Goal: Information Seeking & Learning: Learn about a topic

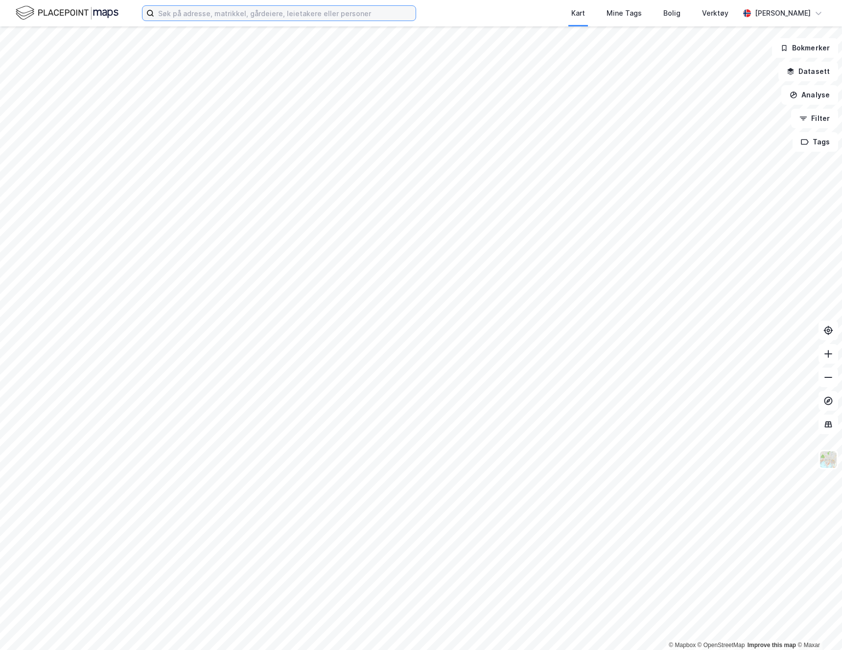
click at [265, 9] on input at bounding box center [284, 13] width 261 height 15
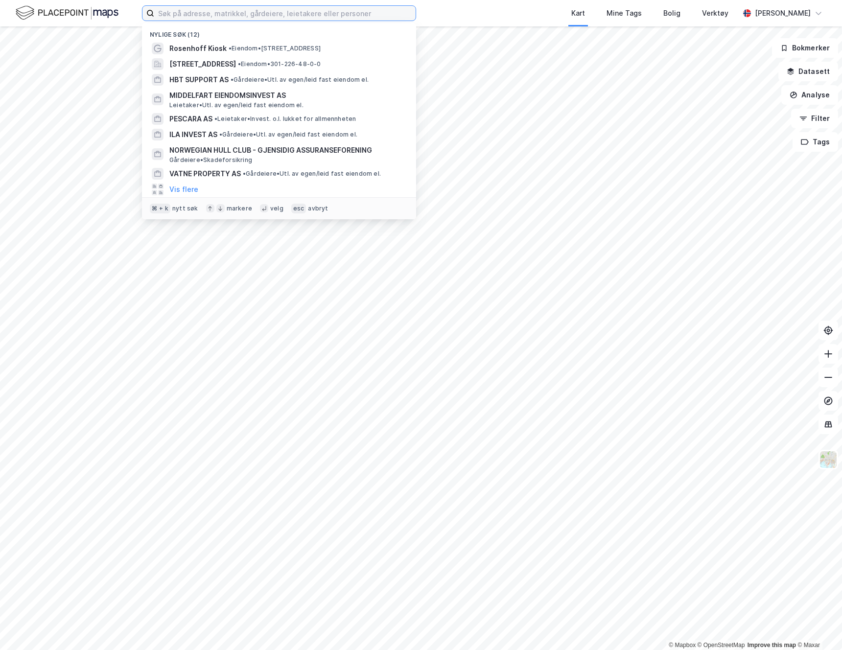
click at [312, 12] on input at bounding box center [284, 13] width 261 height 15
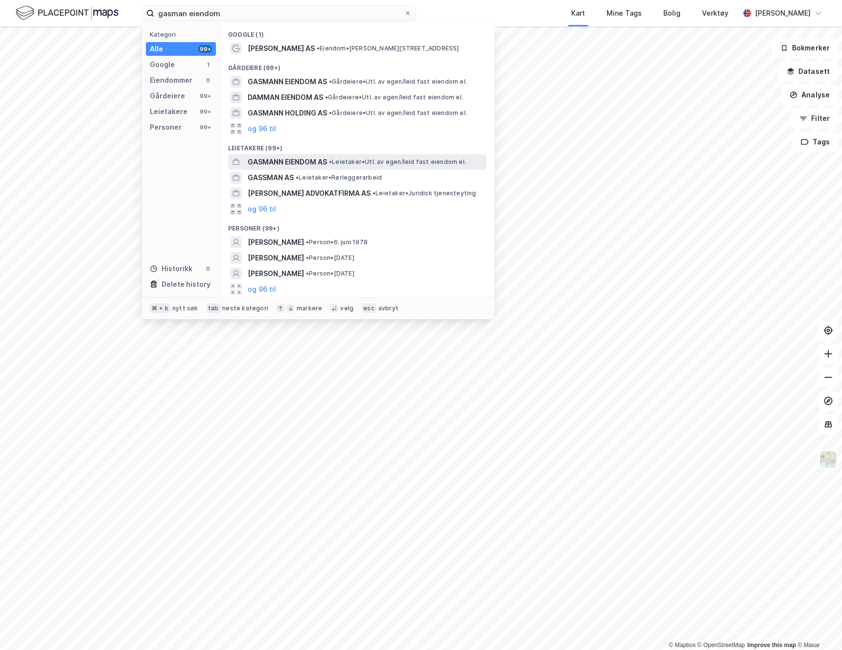
click at [309, 163] on span "GASMANN EIENDOM AS" at bounding box center [287, 162] width 79 height 12
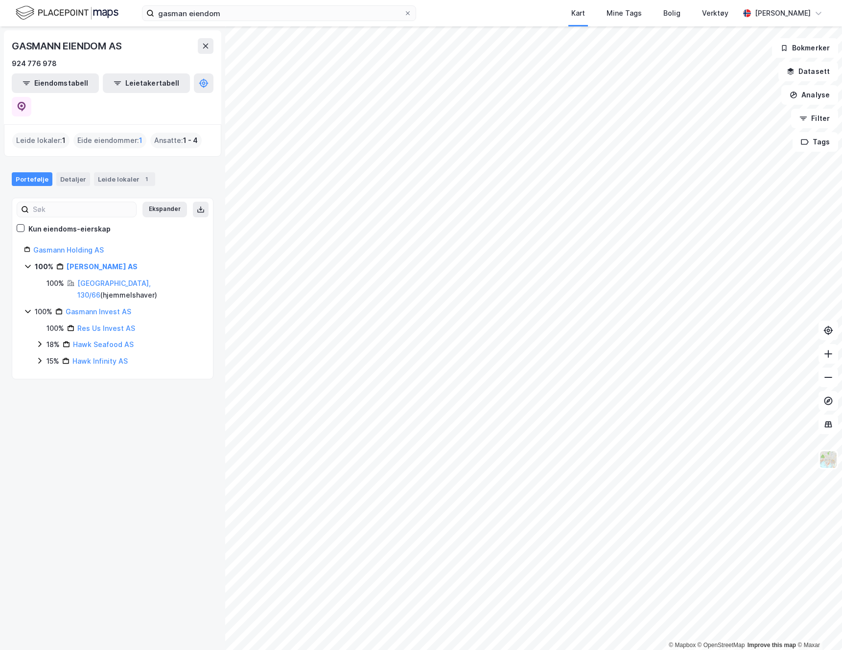
click at [78, 244] on div "Gasmann Holding AS" at bounding box center [117, 250] width 168 height 12
click at [80, 246] on link "Gasmann Holding AS" at bounding box center [68, 250] width 70 height 8
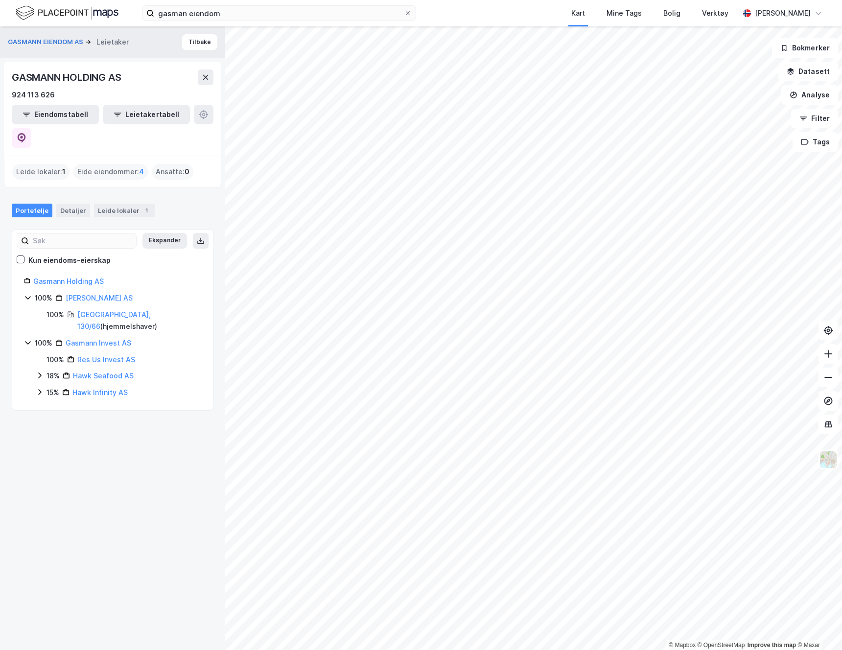
click at [99, 164] on div "Eide eiendommer : 4" at bounding box center [110, 172] width 74 height 16
click at [114, 164] on div "Eide eiendommer : 4" at bounding box center [110, 172] width 74 height 16
click at [62, 117] on button "Eiendomstabell" at bounding box center [55, 115] width 87 height 20
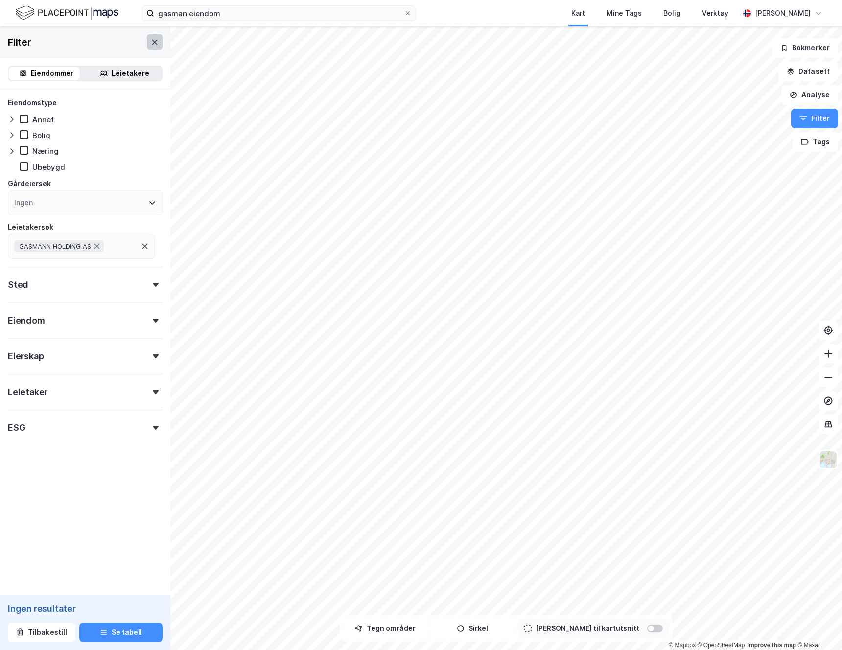
click at [151, 41] on icon at bounding box center [155, 42] width 8 height 8
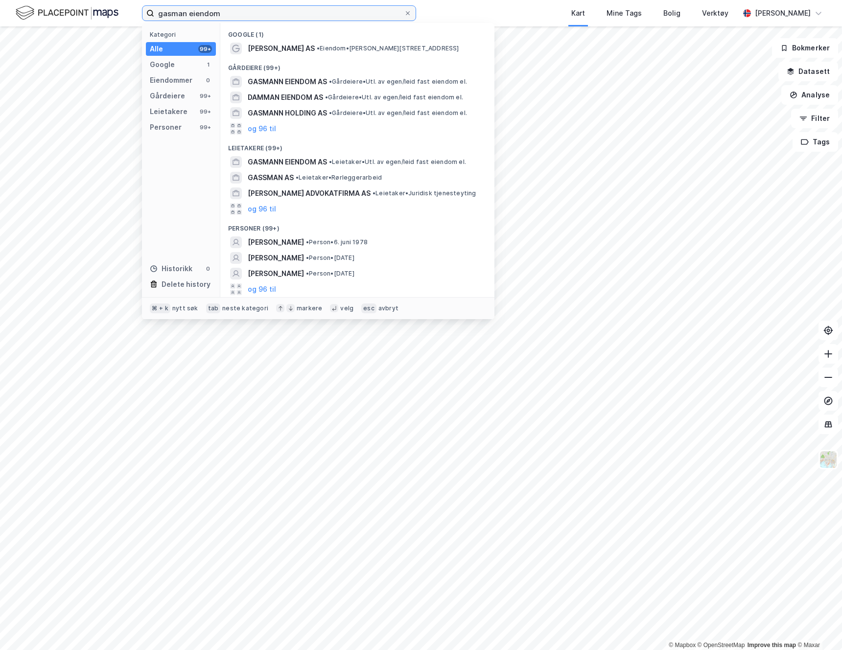
click at [230, 15] on input "gasman eiendom" at bounding box center [279, 13] width 250 height 15
click at [183, 15] on input "gasman eiendom" at bounding box center [279, 13] width 250 height 15
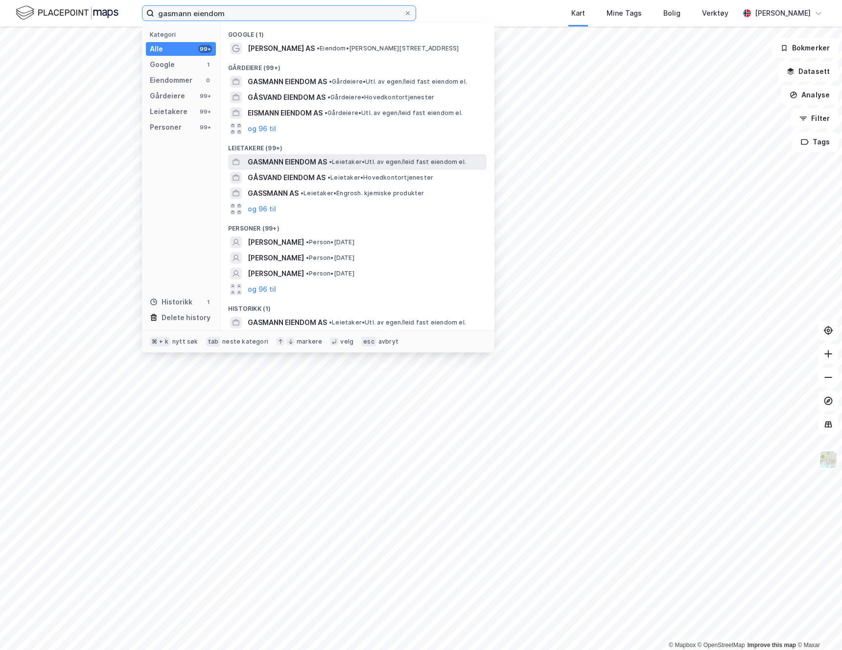
type input "gasmann eiendom"
click at [287, 161] on span "GASMANN EIENDOM AS" at bounding box center [287, 162] width 79 height 12
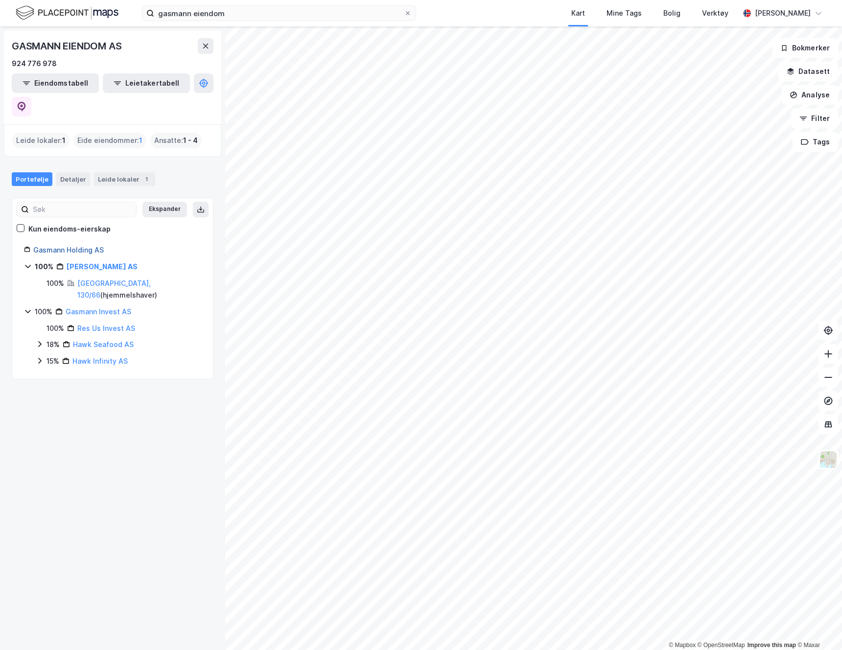
click at [71, 246] on link "Gasmann Holding AS" at bounding box center [68, 250] width 70 height 8
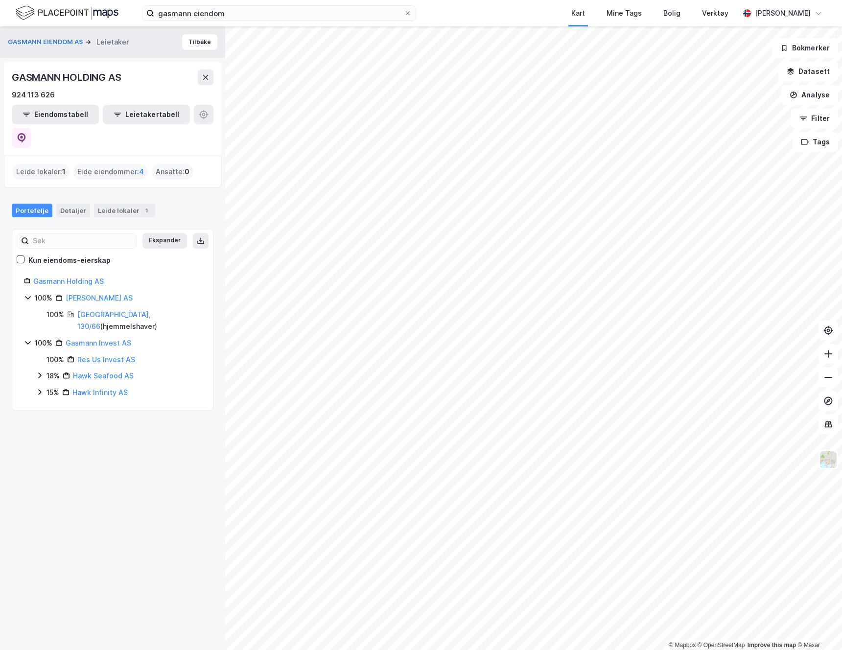
click at [111, 164] on div "Eide eiendommer : 4" at bounding box center [110, 172] width 74 height 16
click at [141, 166] on span "4" at bounding box center [141, 172] width 5 height 12
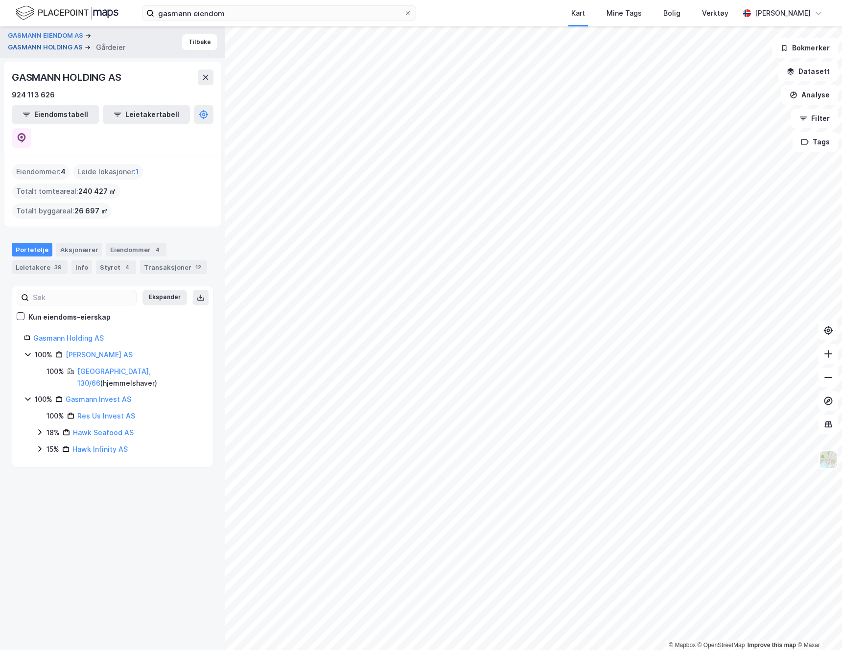
click at [40, 47] on button "GASMANN HOLDING AS" at bounding box center [46, 48] width 77 height 10
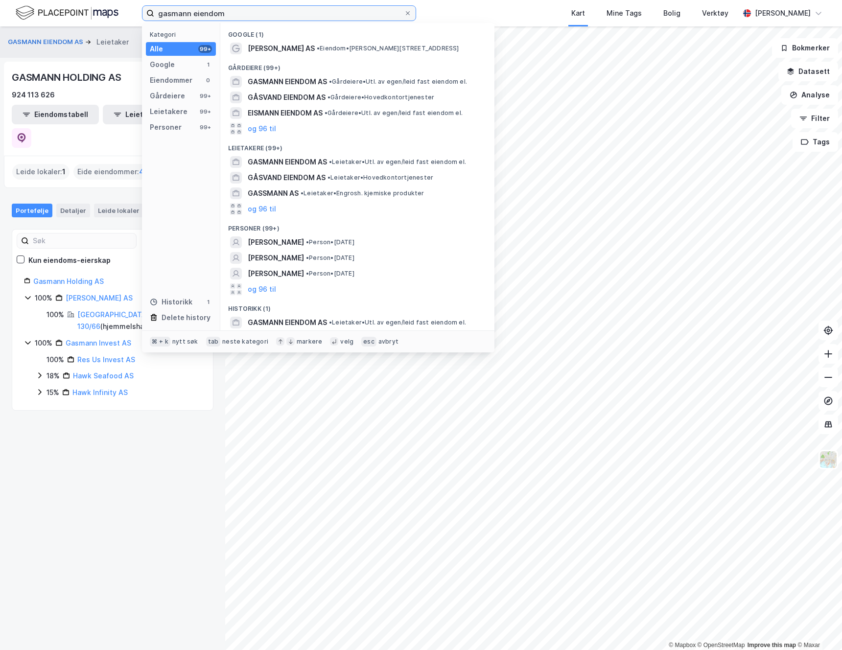
click at [264, 10] on input "gasmann eiendom" at bounding box center [279, 13] width 250 height 15
drag, startPoint x: 260, startPoint y: 11, endPoint x: 108, endPoint y: 11, distance: 152.7
click at [108, 11] on div "gasmann eiendom Kategori Alle 99+ Google 1 Eiendommer 0 Gårdeiere 99+ Leietaker…" at bounding box center [421, 13] width 842 height 26
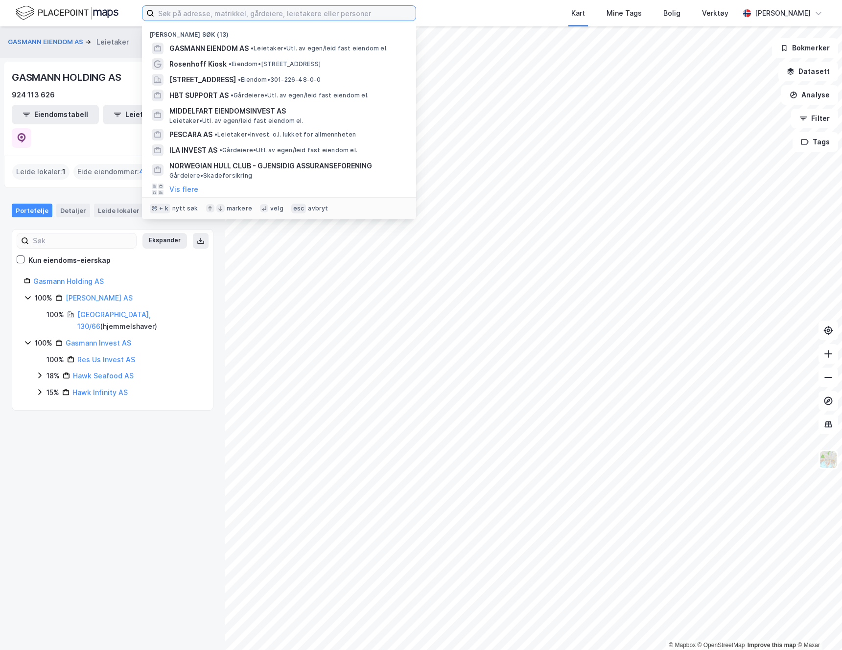
click at [185, 7] on input at bounding box center [284, 13] width 261 height 15
paste input "Nordisk Renting"
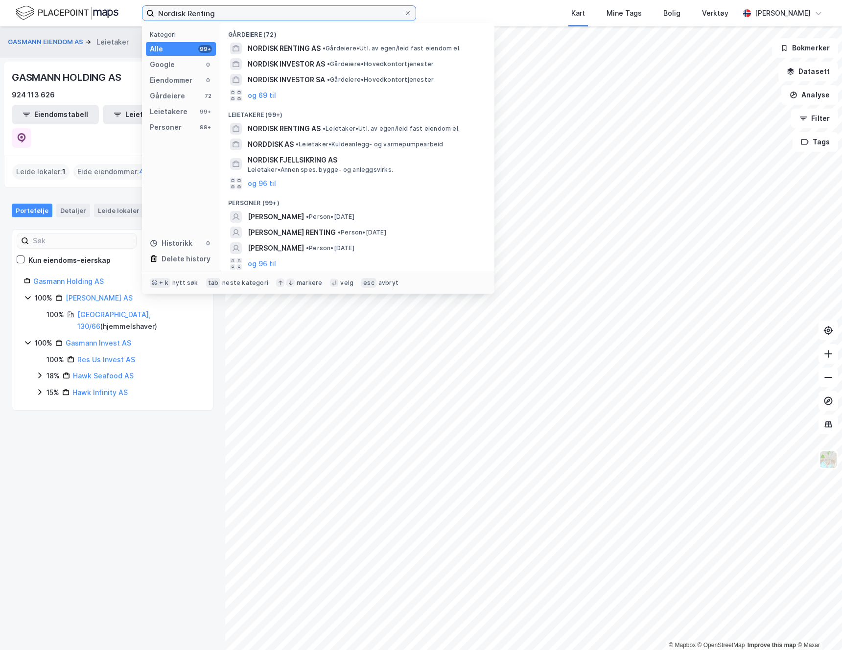
drag, startPoint x: 222, startPoint y: 12, endPoint x: 87, endPoint y: -2, distance: 135.8
click at [87, 0] on html "Nordisk Renting Kategori Alle 99+ Google 0 Eiendommer 0 Gårdeiere 72 Leietakere…" at bounding box center [421, 325] width 842 height 650
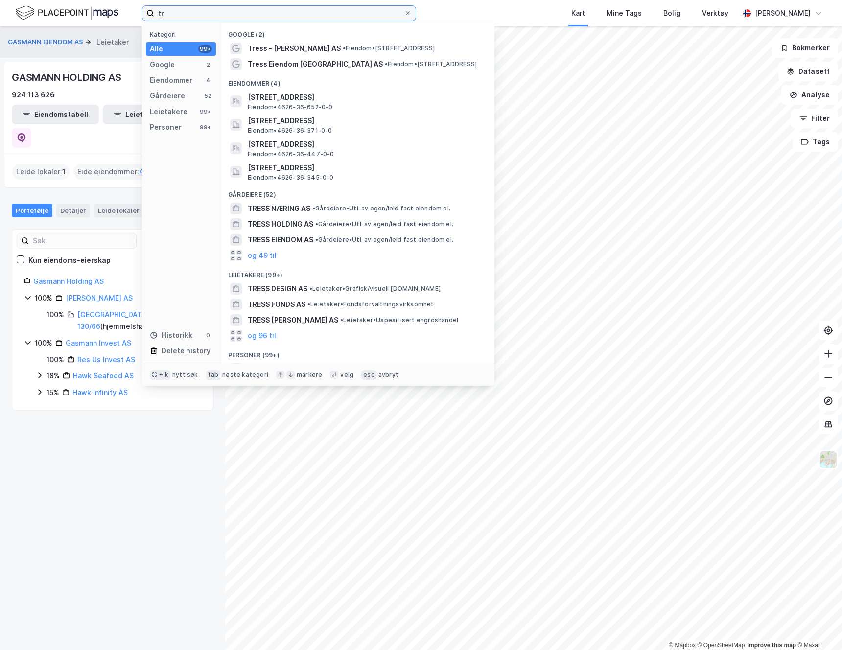
type input "t"
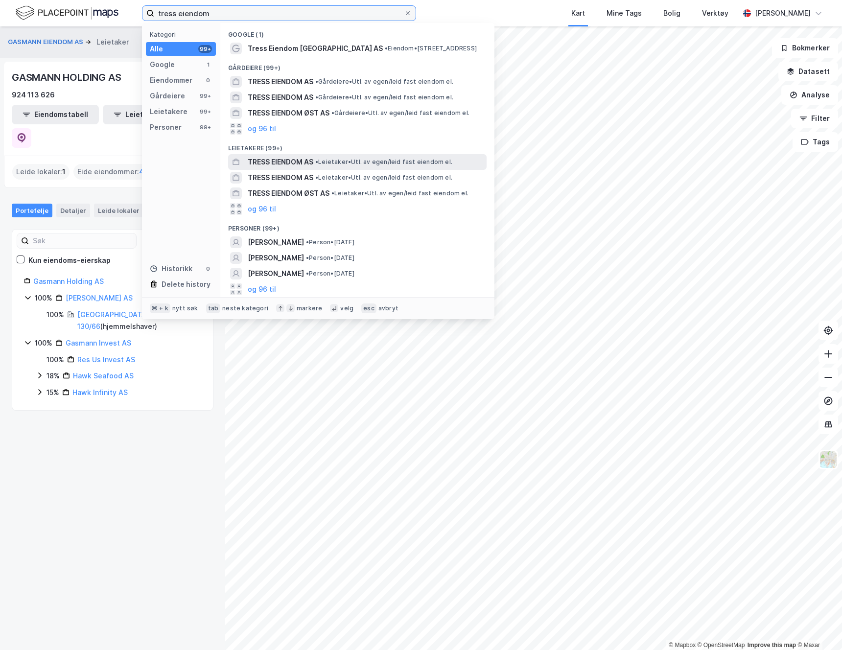
type input "tress eiendom"
click at [297, 161] on span "TRESS EIENDOM AS" at bounding box center [281, 162] width 66 height 12
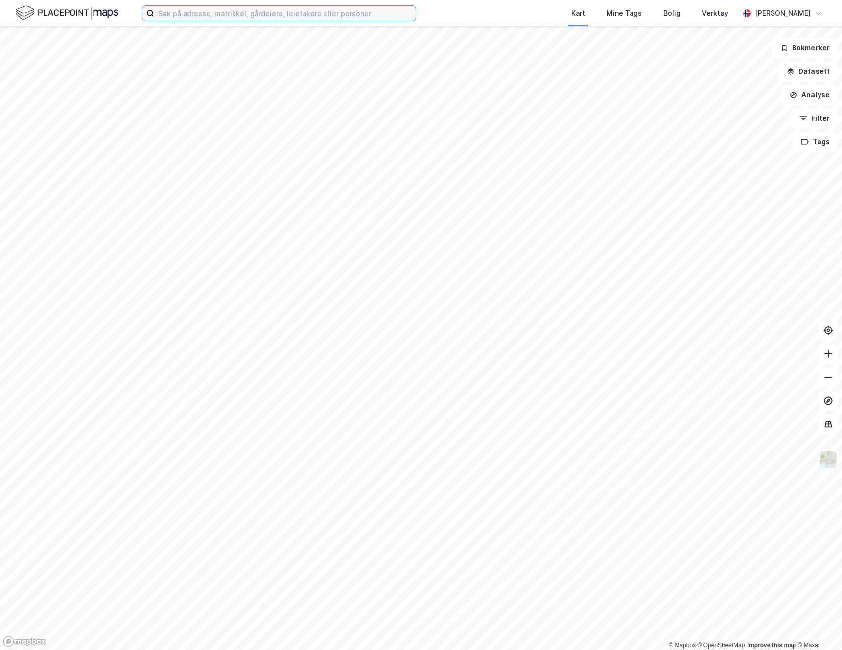
click at [253, 13] on input at bounding box center [284, 13] width 261 height 15
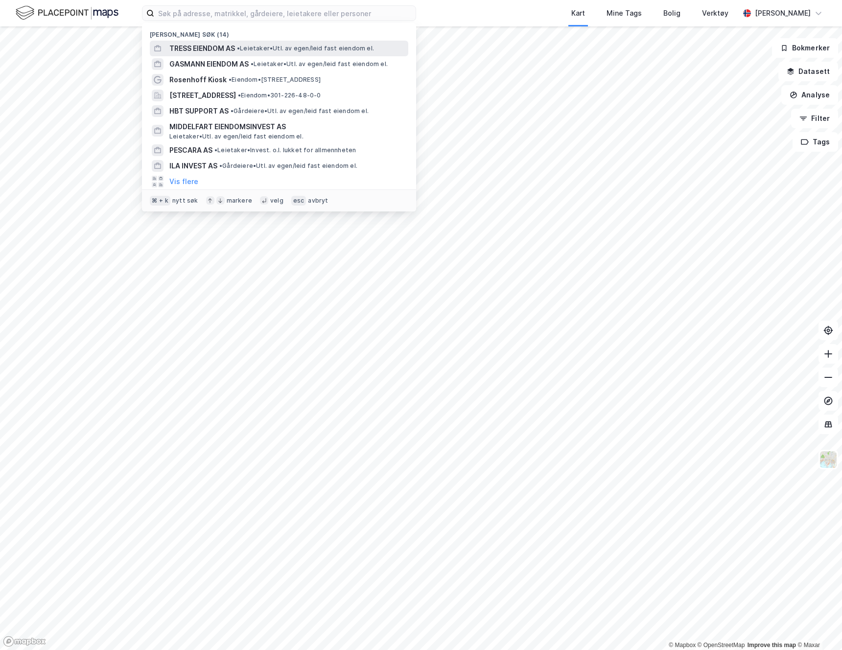
click at [186, 49] on span "TRESS EIENDOM AS" at bounding box center [202, 49] width 66 height 12
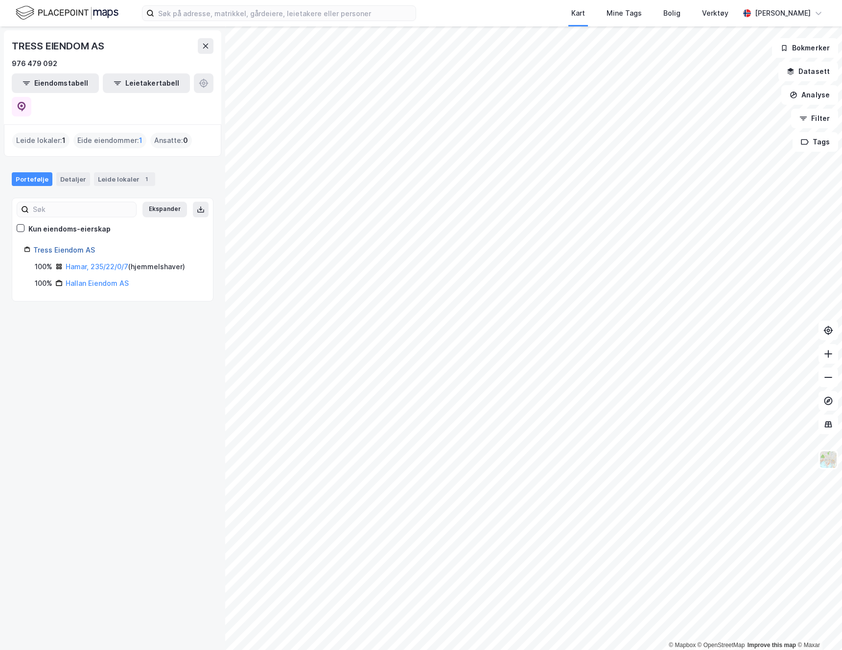
click at [74, 246] on link "Tress Eiendom AS" at bounding box center [64, 250] width 62 height 8
click at [143, 84] on button "Leietakertabell" at bounding box center [146, 83] width 87 height 20
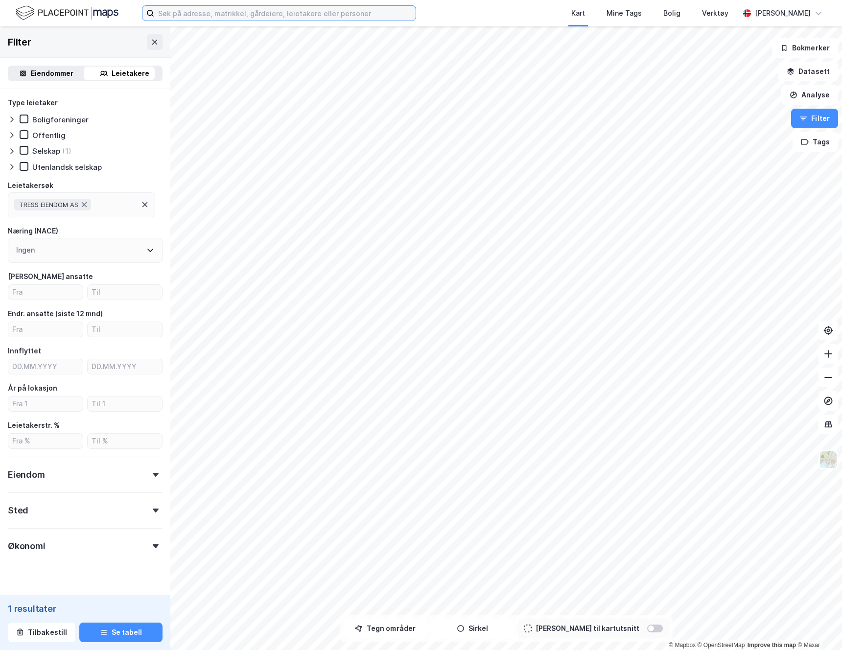
click at [201, 10] on input at bounding box center [284, 13] width 261 height 15
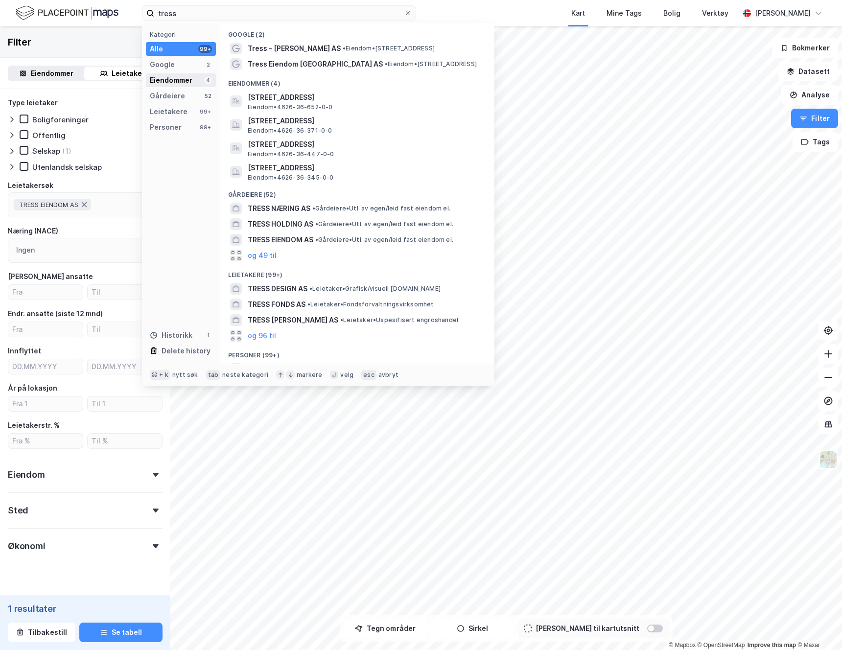
click at [164, 81] on div "Eiendommer" at bounding box center [171, 80] width 43 height 12
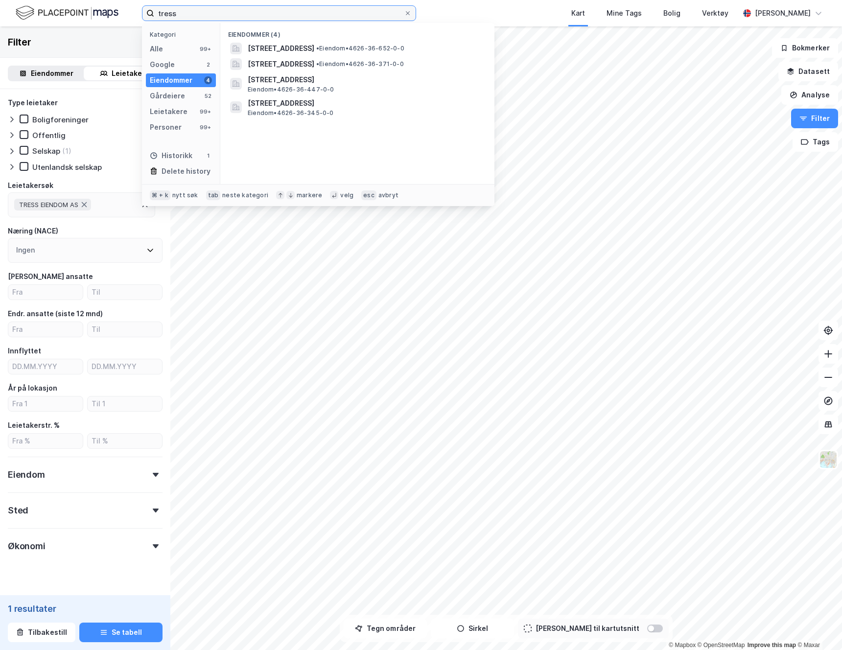
click at [231, 17] on input "tress" at bounding box center [279, 13] width 250 height 15
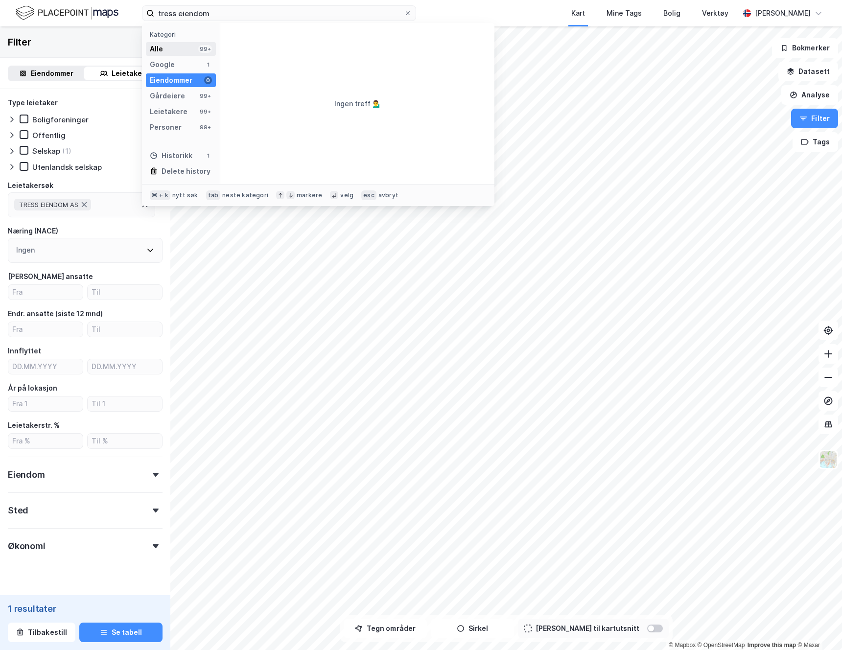
click at [170, 45] on div "Alle 99+" at bounding box center [181, 49] width 70 height 14
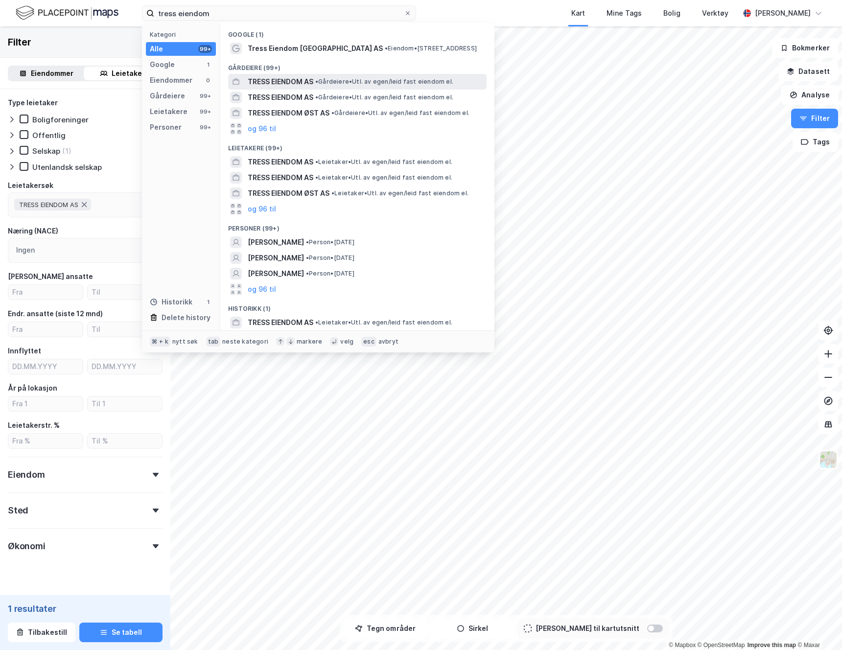
click at [283, 84] on span "TRESS EIENDOM AS" at bounding box center [281, 82] width 66 height 12
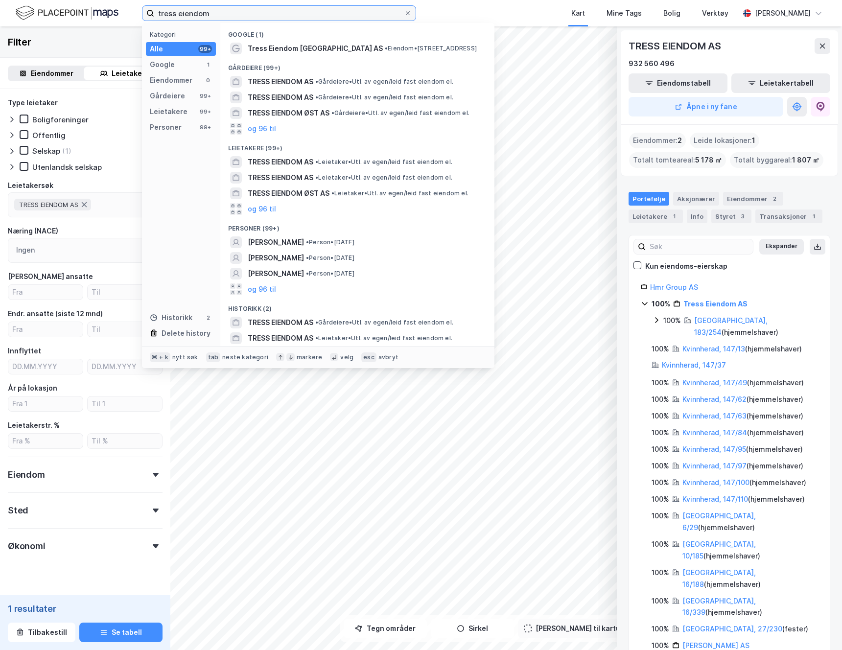
drag, startPoint x: 222, startPoint y: 16, endPoint x: 137, endPoint y: 13, distance: 84.7
click at [137, 13] on div "tress eiendom Kategori Alle 99+ Google 1 Eiendommer 0 Gårdeiere 99+ Leietakere …" at bounding box center [421, 13] width 842 height 26
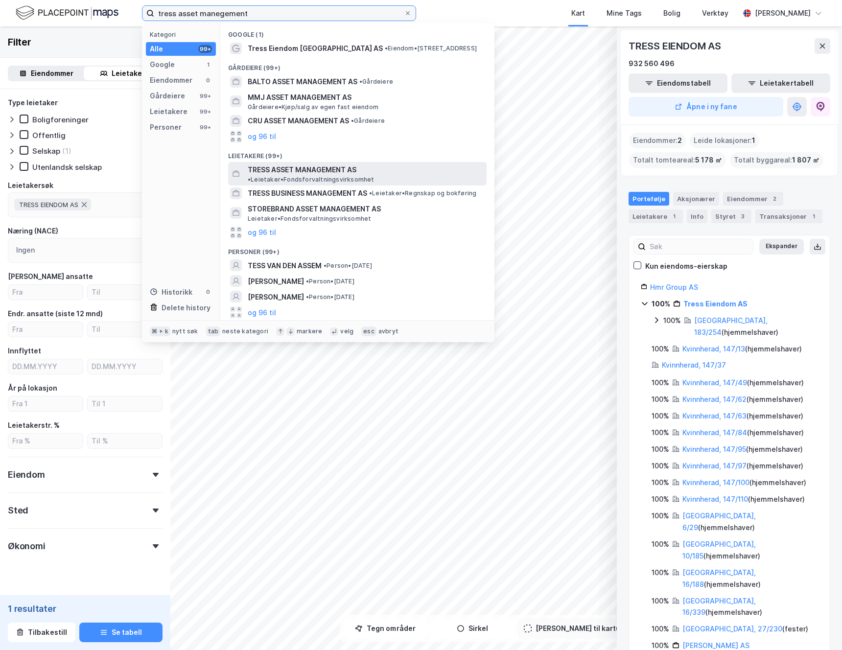
type input "tress asset manegement"
click at [279, 170] on span "TRESS ASSET MANAGEMENT AS" at bounding box center [302, 170] width 109 height 12
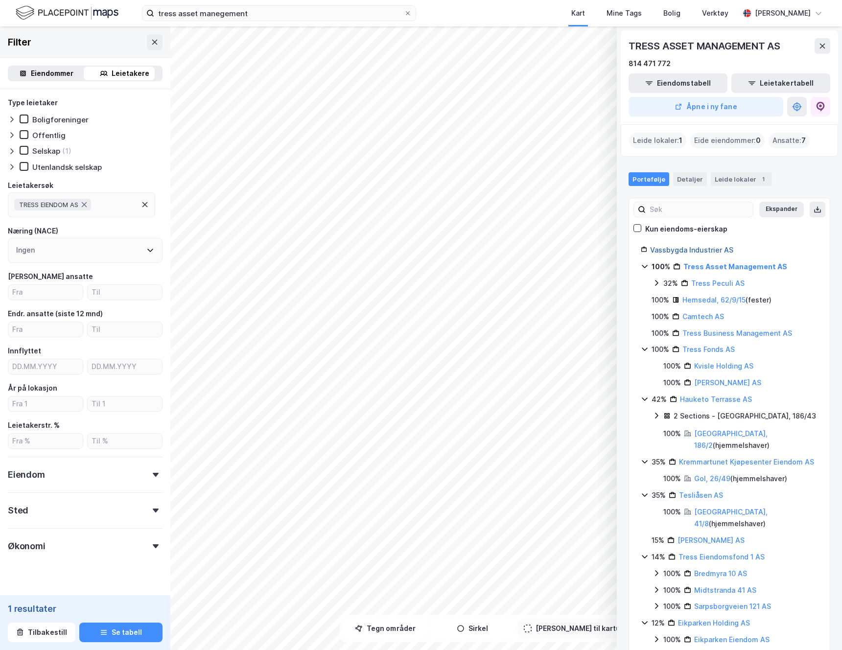
click at [716, 252] on link "Vassbygda Industrier AS" at bounding box center [691, 250] width 83 height 8
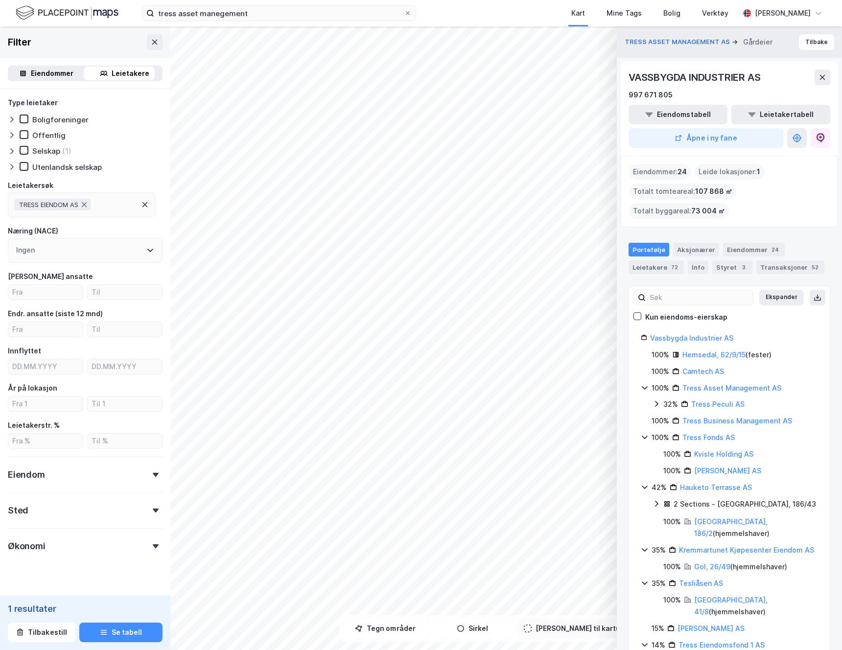
click at [669, 172] on div "Eiendommer : 24" at bounding box center [660, 172] width 62 height 16
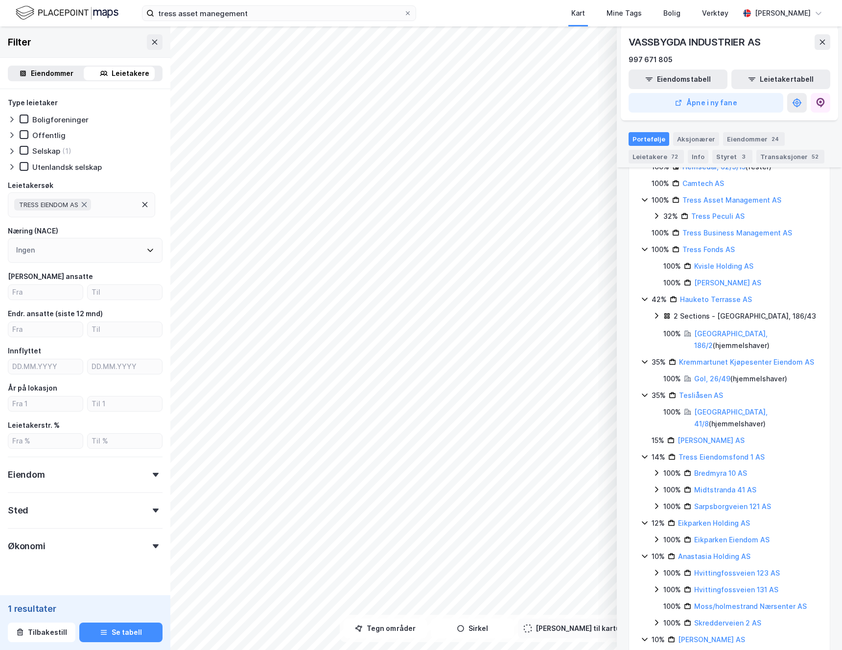
scroll to position [216, 0]
